Goal: Transaction & Acquisition: Purchase product/service

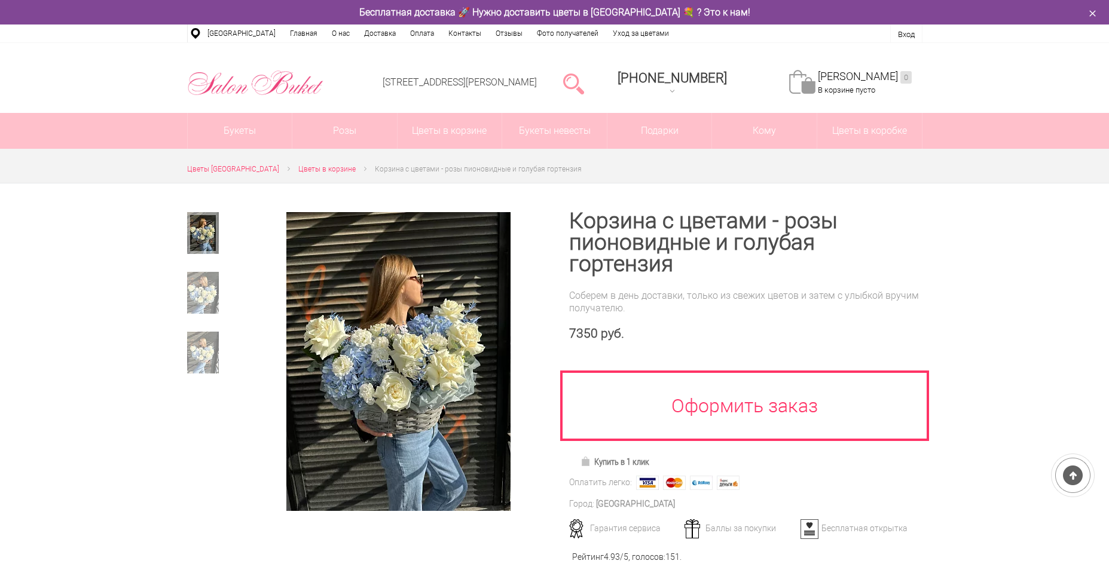
scroll to position [60, 0]
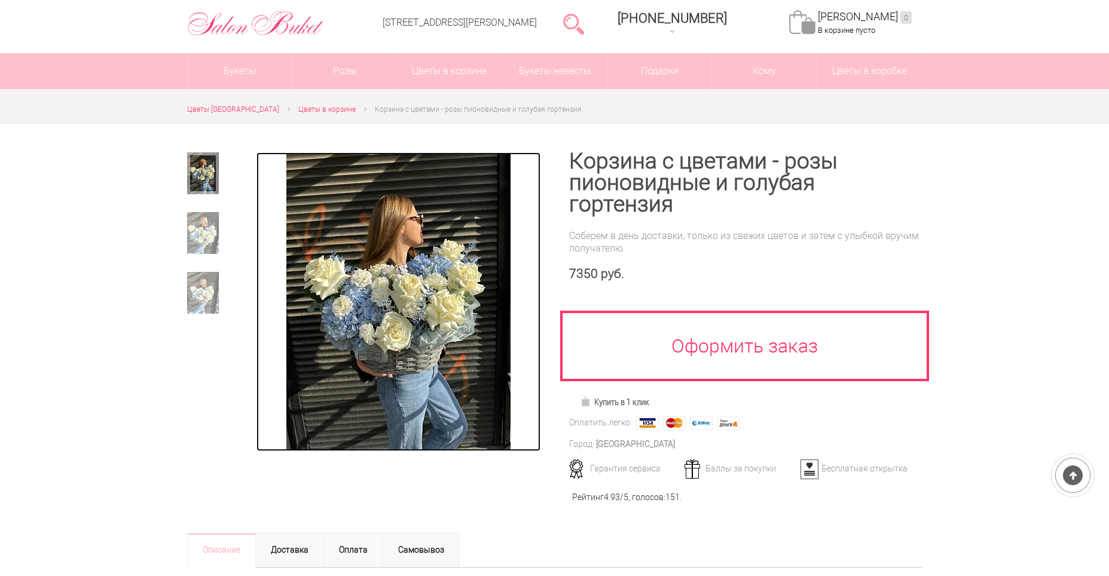
click at [440, 359] on img at bounding box center [398, 301] width 224 height 299
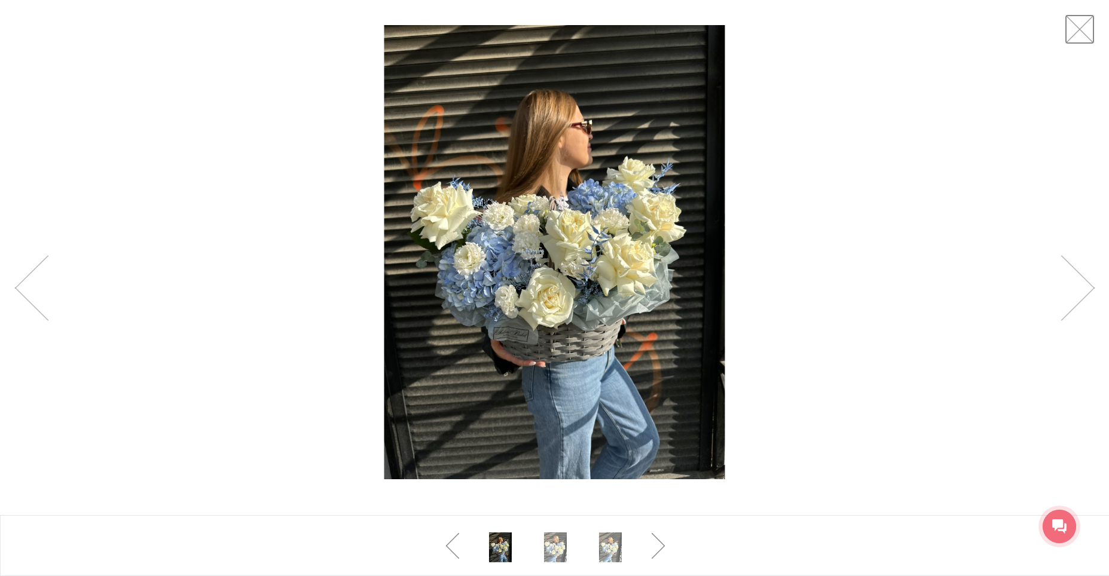
click at [1081, 38] on link at bounding box center [1080, 29] width 30 height 30
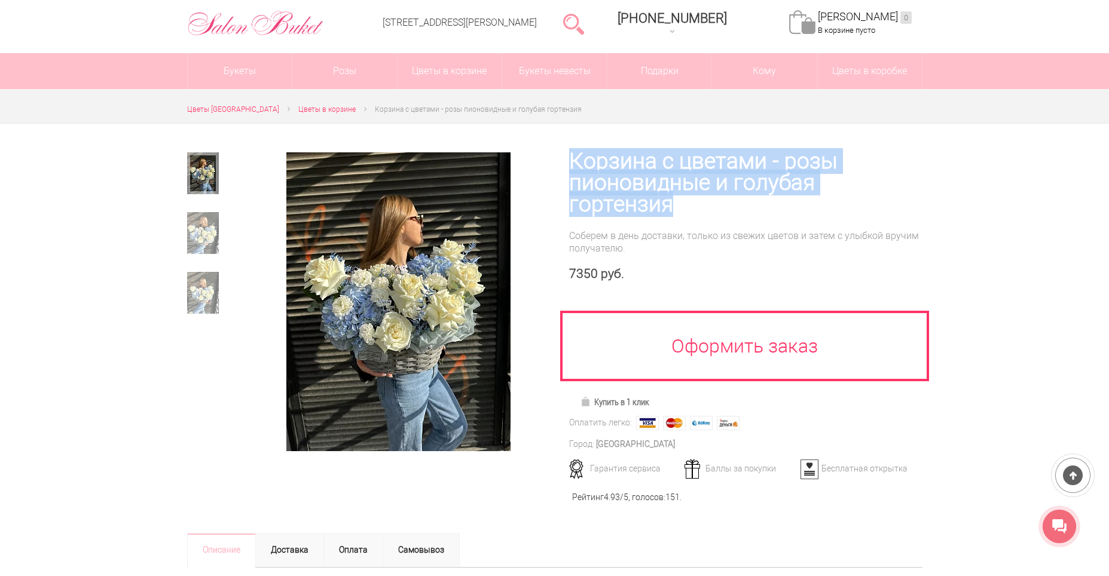
drag, startPoint x: 568, startPoint y: 158, endPoint x: 915, endPoint y: 181, distance: 348.2
click at [915, 181] on div "Корзина с цветами - розы пионовидные и голубая гортензия Соберем в день доставк…" at bounding box center [739, 321] width 368 height 394
copy h1 "Корзина с цветами - розы пионовидные и голубая гортензия"
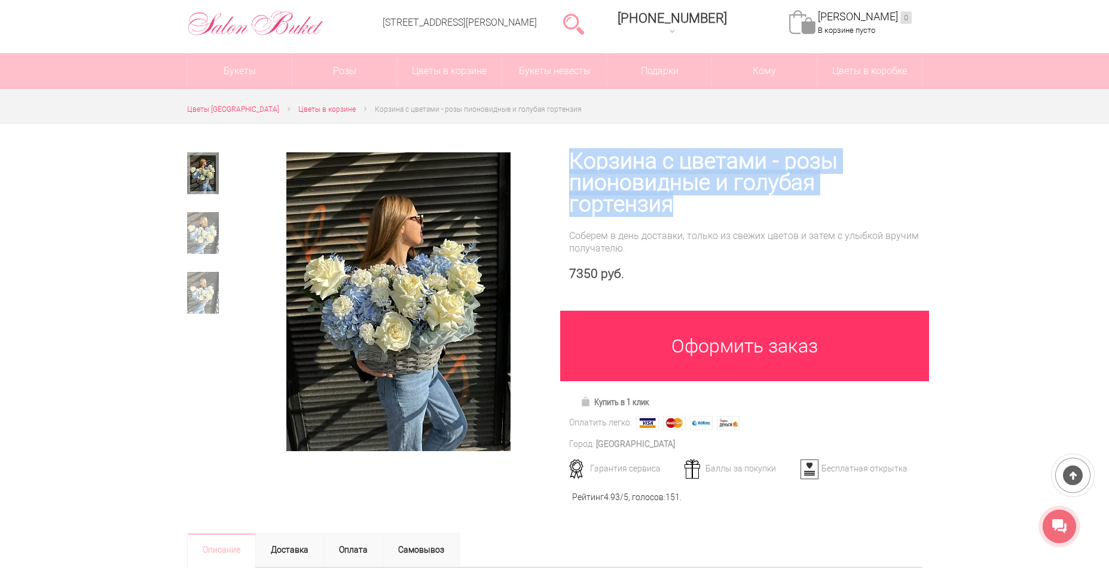
scroll to position [179, 0]
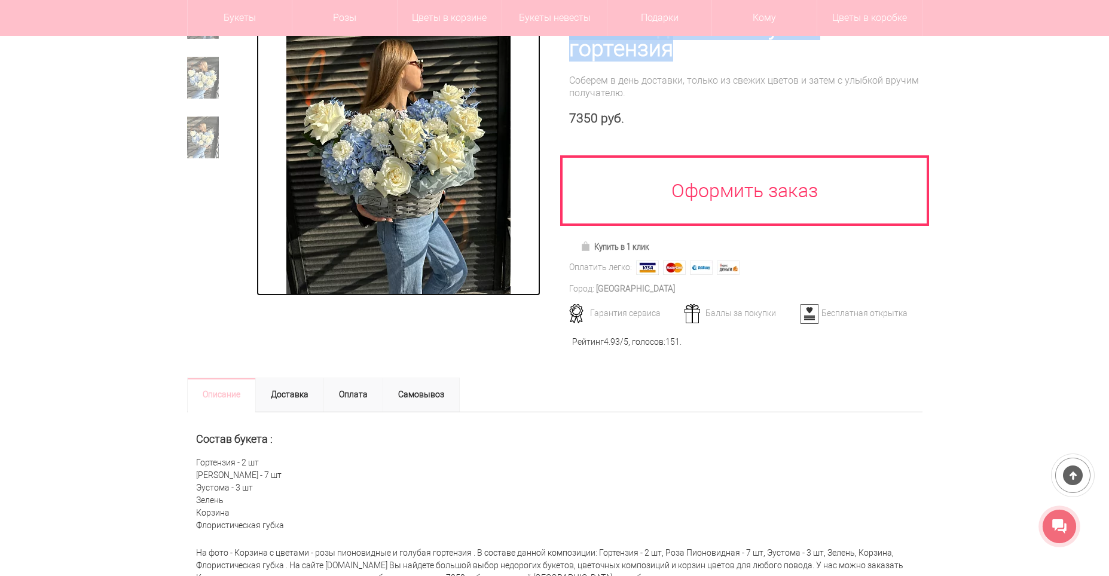
click at [411, 169] on img at bounding box center [398, 146] width 224 height 299
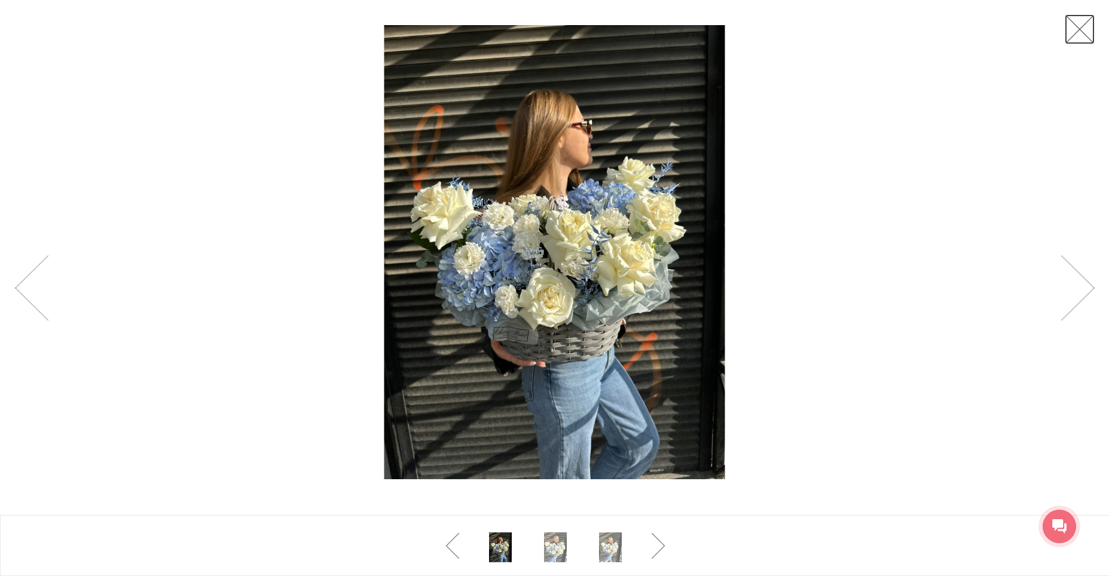
click at [1073, 35] on link at bounding box center [1080, 29] width 30 height 30
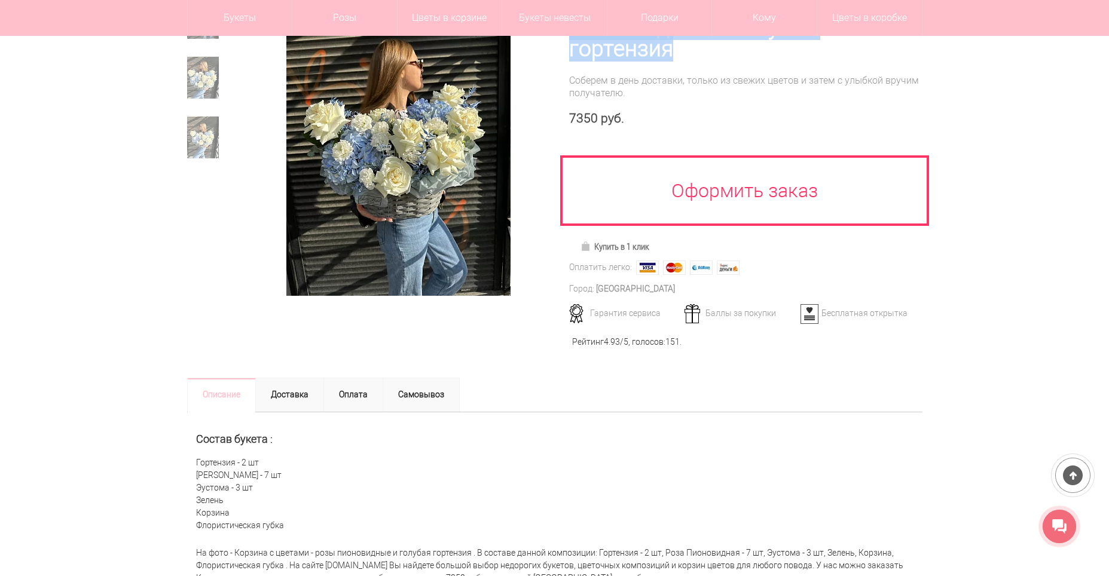
scroll to position [120, 0]
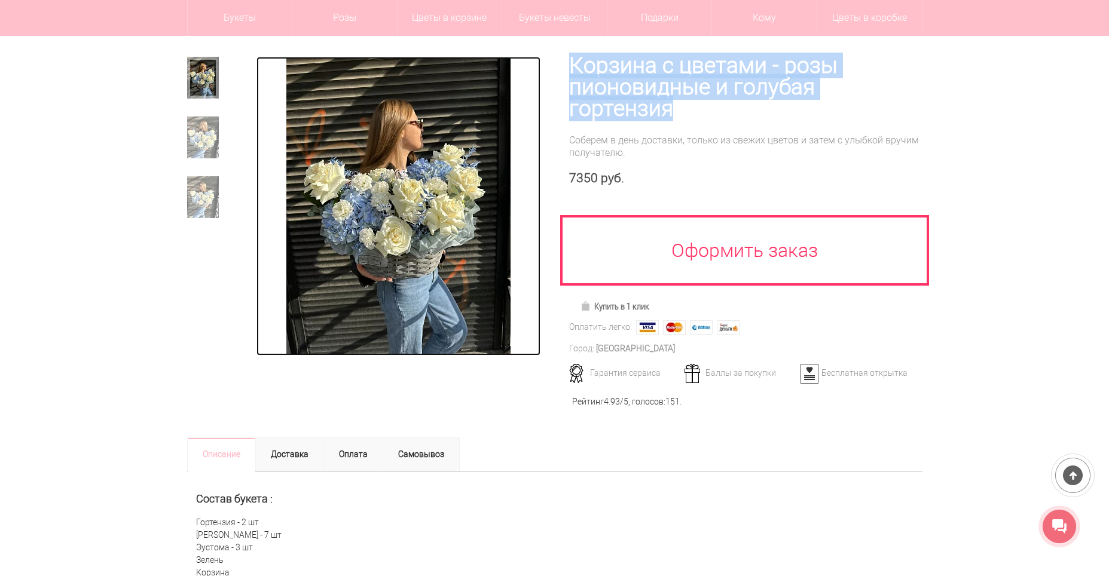
click at [426, 212] on img at bounding box center [398, 206] width 224 height 299
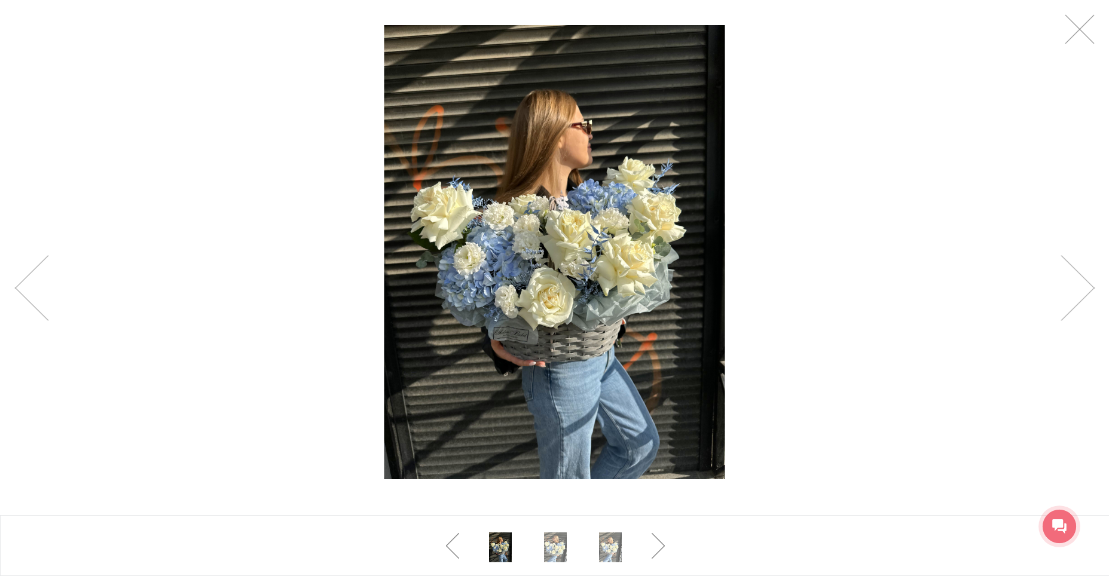
click at [1061, 43] on div at bounding box center [554, 252] width 1109 height 505
click at [1074, 34] on link at bounding box center [1080, 29] width 30 height 30
